Goal: Communication & Community: Answer question/provide support

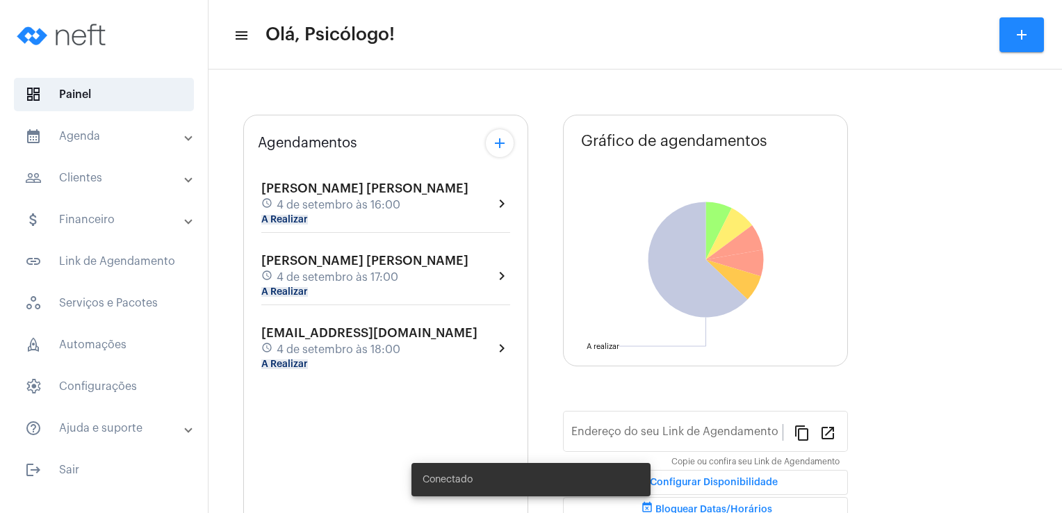
type input "[URL][DOMAIN_NAME]"
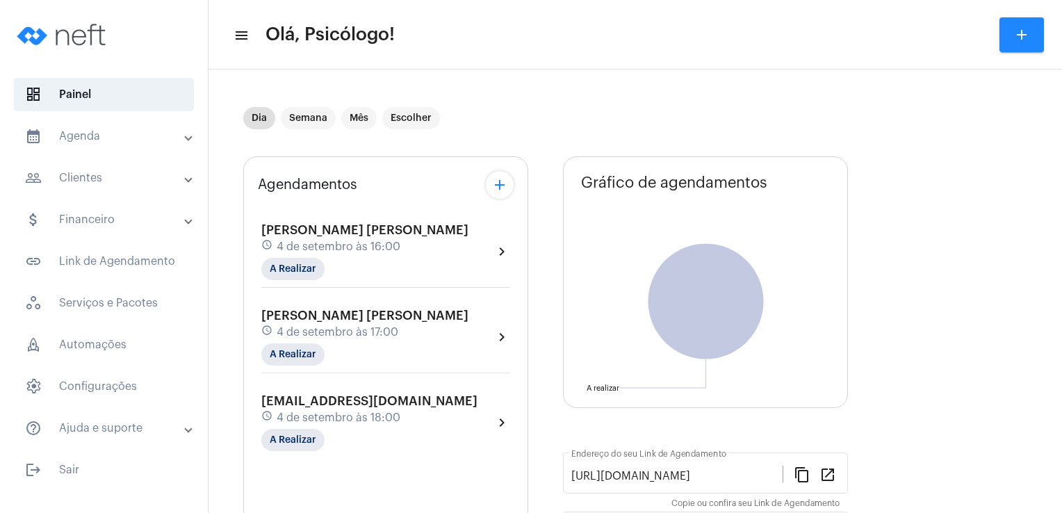
click at [342, 411] on span "4 de setembro às 18:00" at bounding box center [339, 417] width 124 height 13
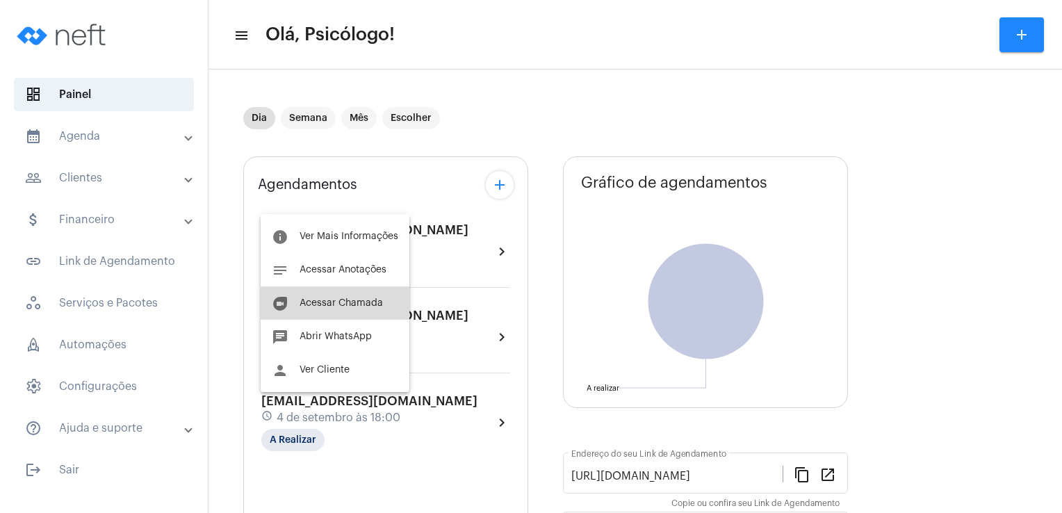
click at [356, 308] on button "duo [PERSON_NAME]" at bounding box center [335, 302] width 149 height 33
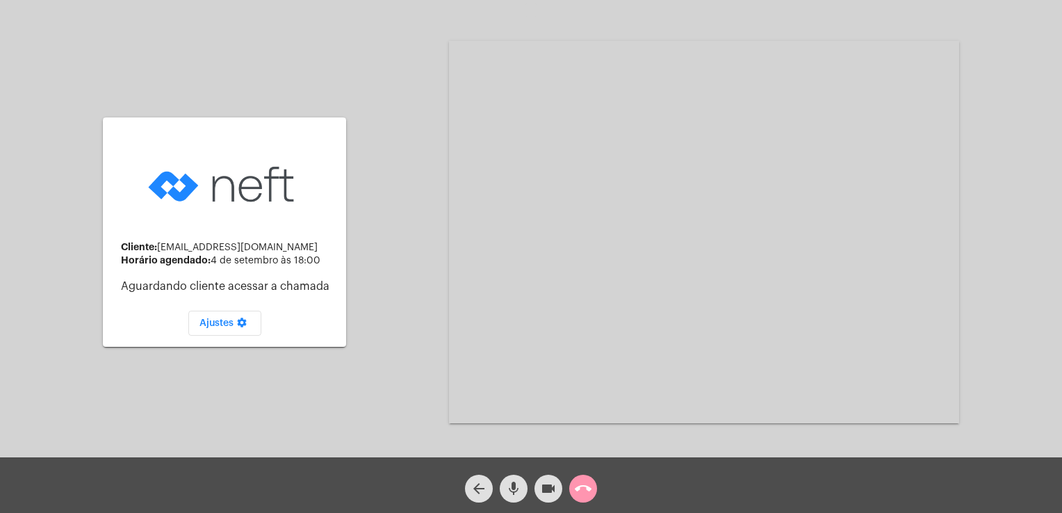
click at [414, 461] on div "arrow_back mic videocam call_end" at bounding box center [531, 485] width 1062 height 56
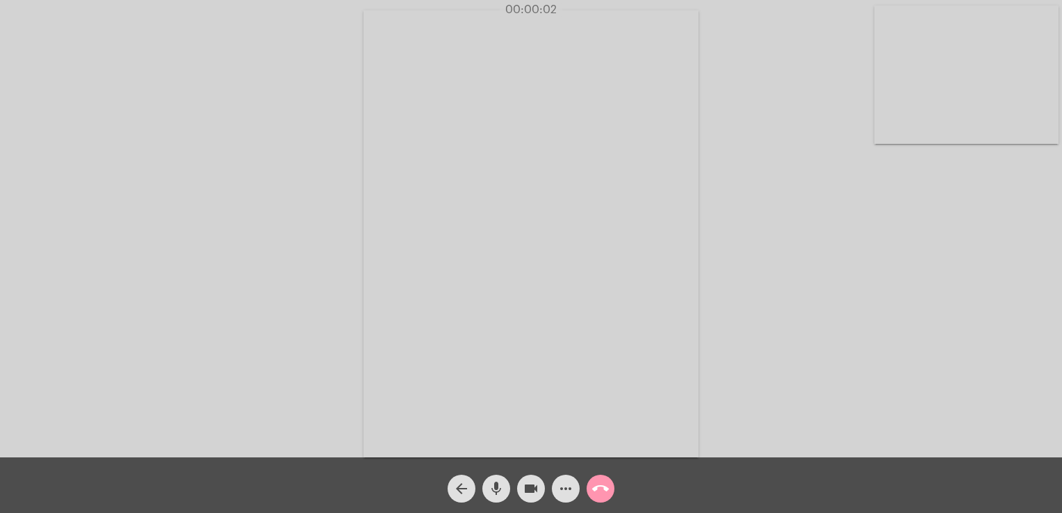
click at [549, 224] on video at bounding box center [530, 233] width 335 height 447
click at [454, 408] on div "Acessando Câmera e Microfone..." at bounding box center [530, 230] width 1059 height 457
click at [506, 493] on button "mic" at bounding box center [496, 489] width 28 height 28
click at [506, 493] on button "mic_off" at bounding box center [496, 489] width 28 height 28
click at [500, 483] on mat-icon "mic" at bounding box center [496, 488] width 17 height 17
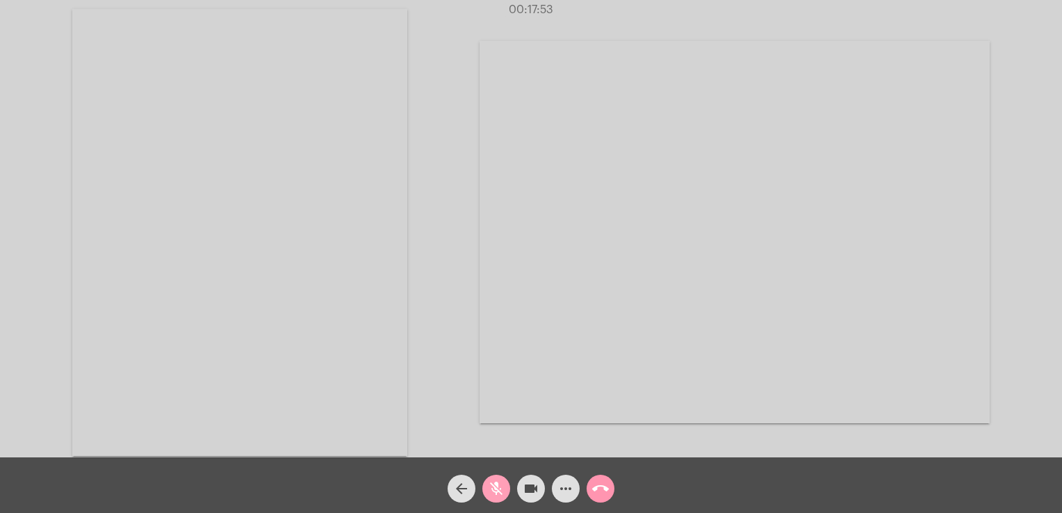
click at [500, 483] on mat-icon "mic_off" at bounding box center [496, 488] width 17 height 17
click at [504, 499] on span "mic" at bounding box center [496, 489] width 17 height 28
click at [504, 499] on span "mic_off" at bounding box center [496, 489] width 17 height 28
click at [495, 492] on mat-icon "mic" at bounding box center [496, 488] width 17 height 17
click at [495, 492] on mat-icon "mic_off" at bounding box center [496, 488] width 17 height 17
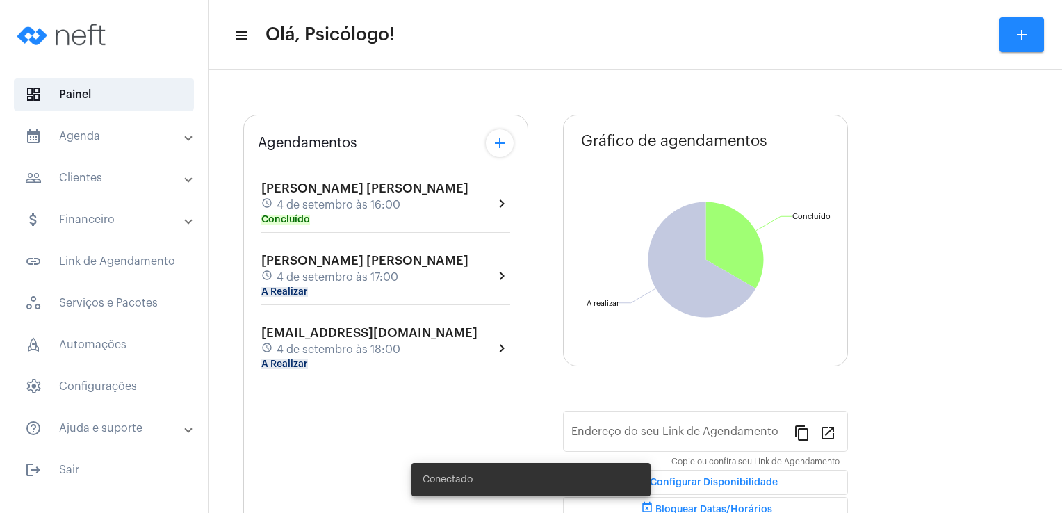
type input "[URL][DOMAIN_NAME]"
